Goal: Check status: Check status

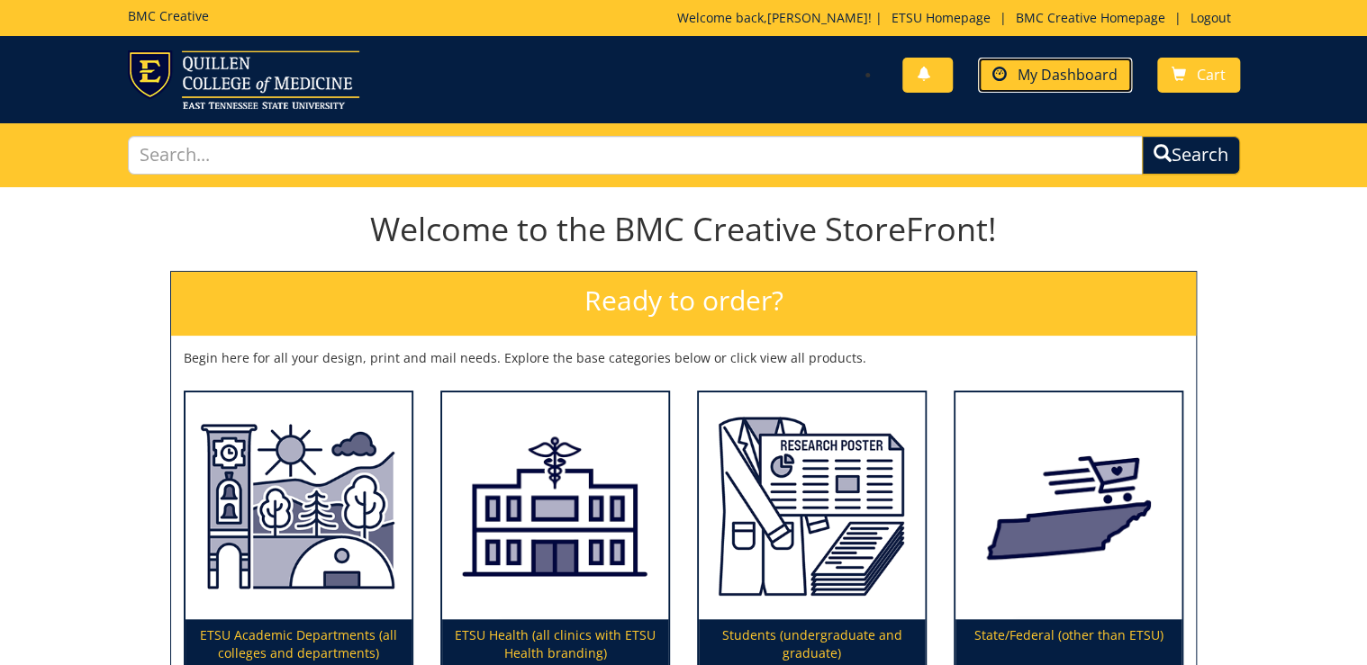
click at [1039, 77] on span "My Dashboard" at bounding box center [1068, 75] width 100 height 20
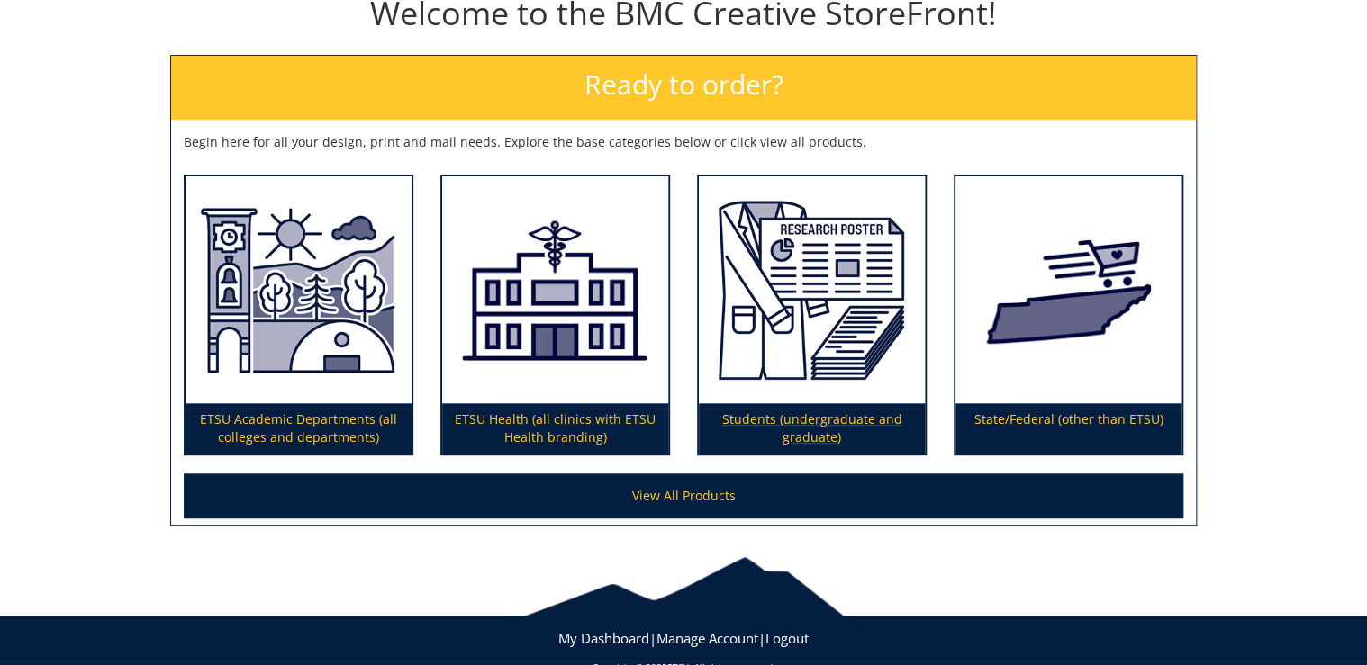
scroll to position [249, 0]
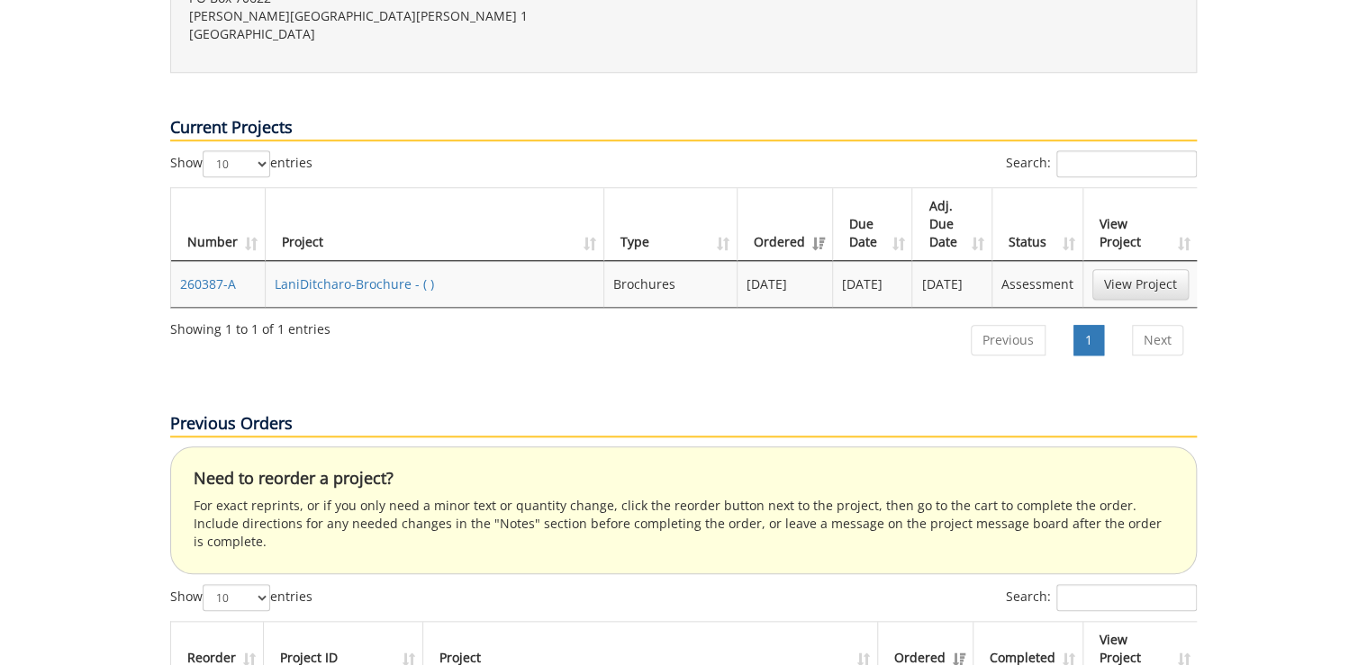
scroll to position [720, 0]
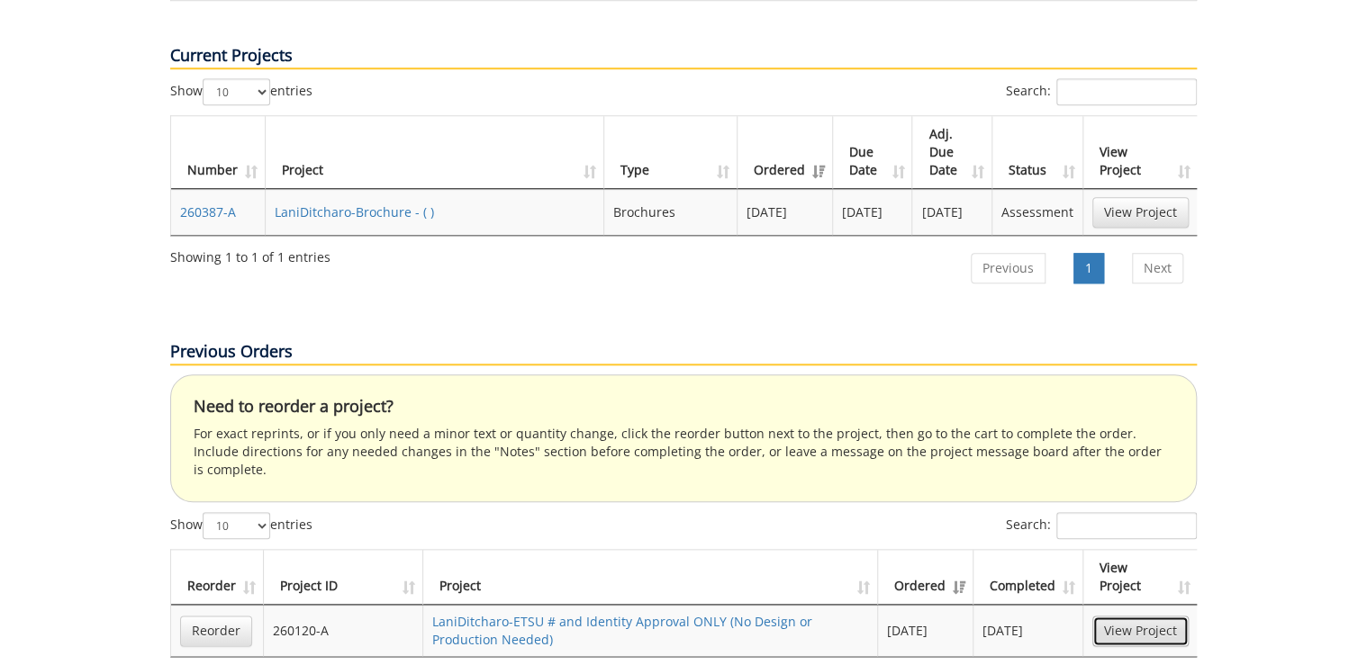
click at [1144, 616] on link "View Project" at bounding box center [1140, 631] width 96 height 31
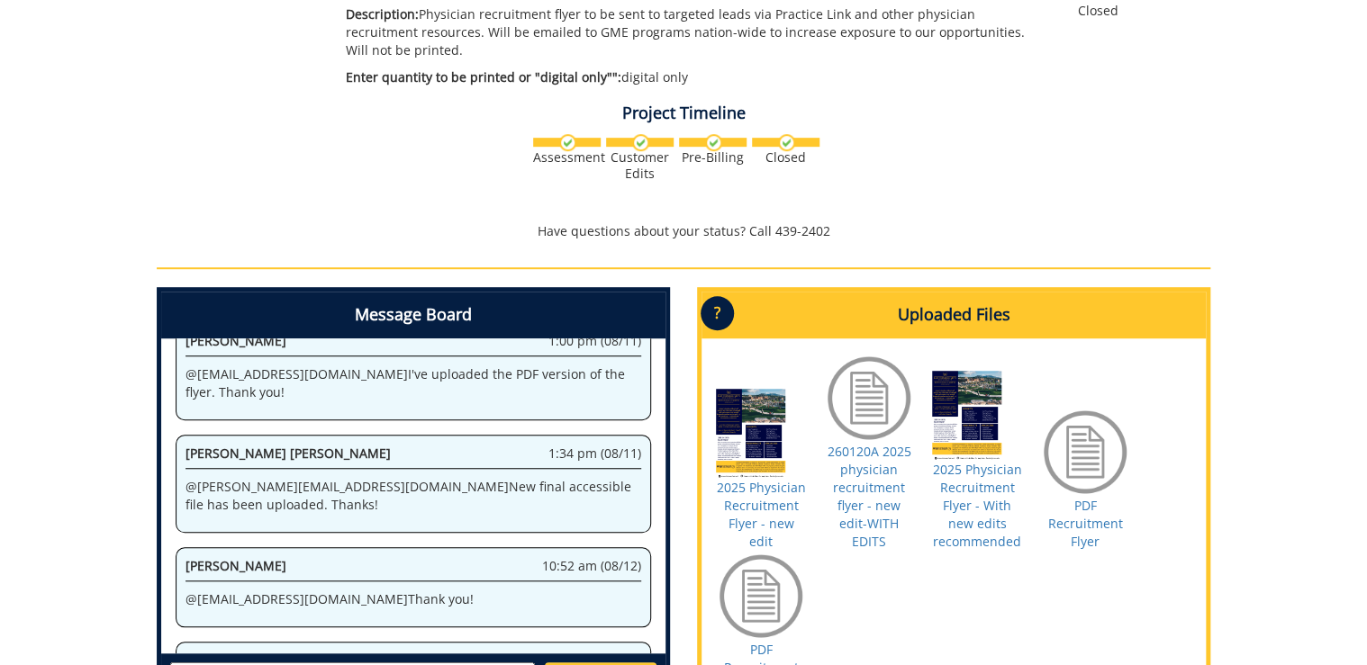
scroll to position [504, 0]
